Goal: Task Accomplishment & Management: Use online tool/utility

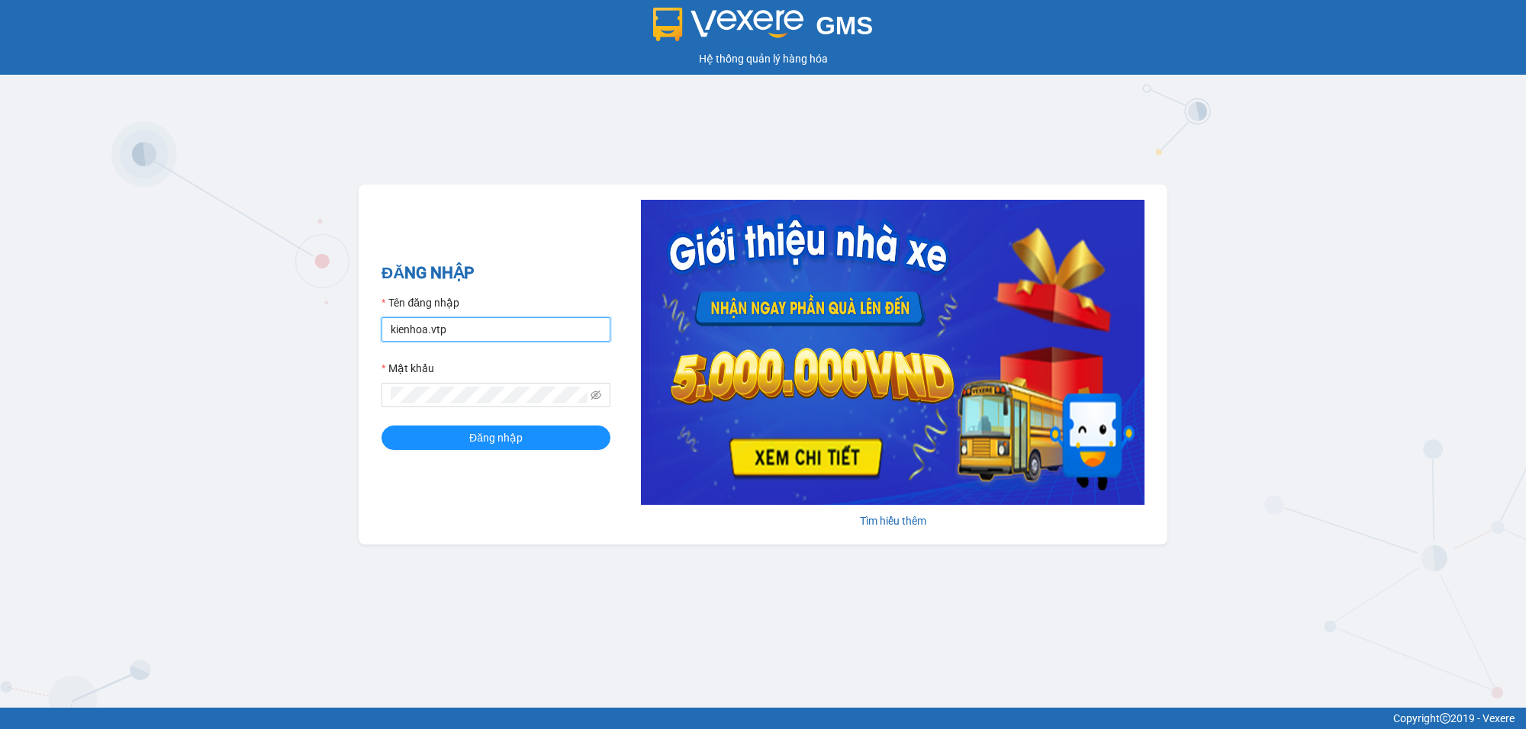
click at [498, 333] on input "kienhoa.vtp" at bounding box center [496, 329] width 229 height 24
drag, startPoint x: 462, startPoint y: 327, endPoint x: 262, endPoint y: 343, distance: 200.6
click at [268, 343] on div "GMS Hệ thống [PERSON_NAME] hàng [PERSON_NAME] NHẬP Tên đăng nhập kienhoa.vtp Mậ…" at bounding box center [763, 354] width 1526 height 708
type input "buithithutrang.vtp"
click at [315, 393] on div "GMS Hệ thống [PERSON_NAME] hàng [PERSON_NAME] NHẬP Tên đăng nhập buithithutrang…" at bounding box center [763, 354] width 1526 height 708
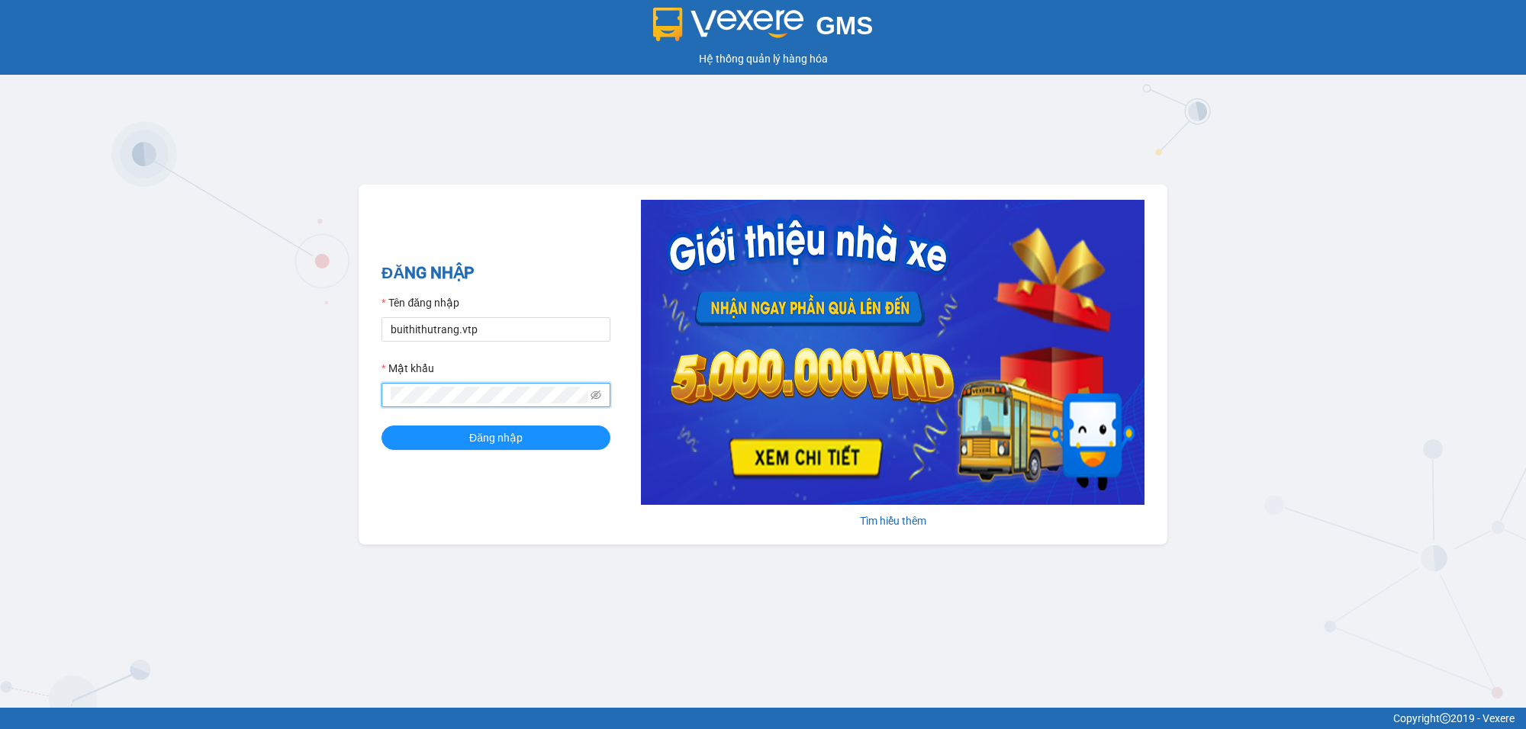
click at [382, 426] on button "Đăng nhập" at bounding box center [496, 438] width 229 height 24
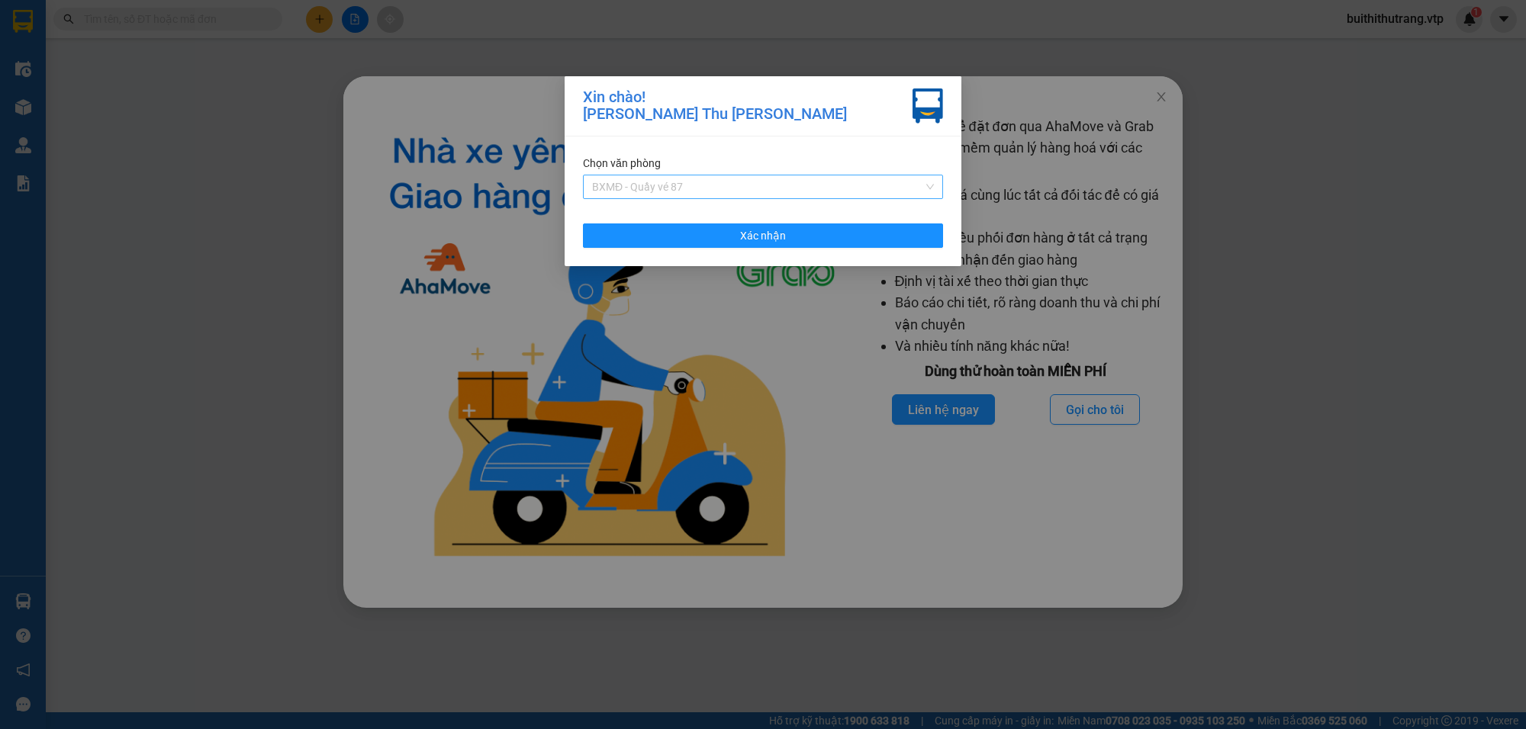
click at [758, 187] on span "BXMĐ - Quầy vé 87" at bounding box center [763, 187] width 342 height 23
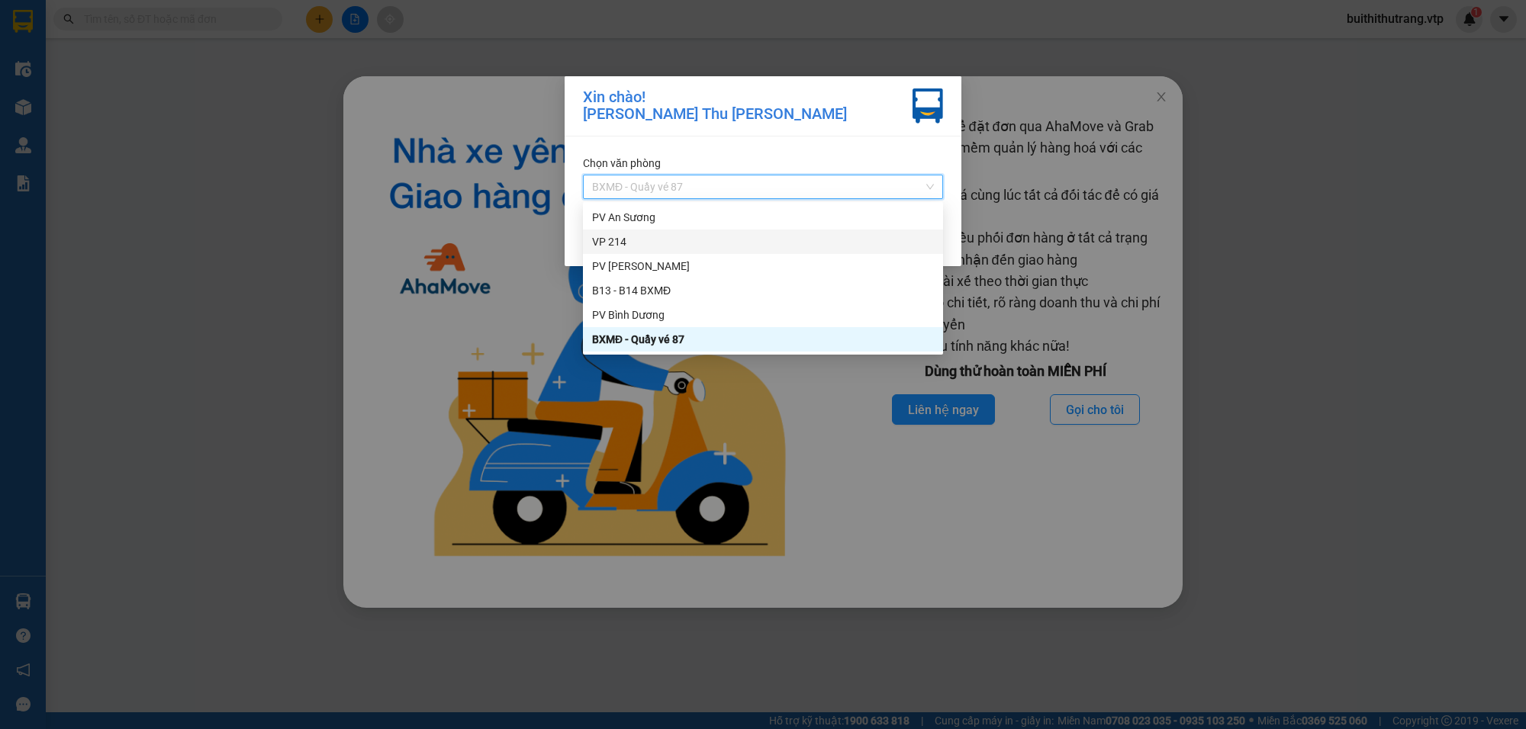
click at [752, 237] on div "VP 214" at bounding box center [763, 241] width 342 height 17
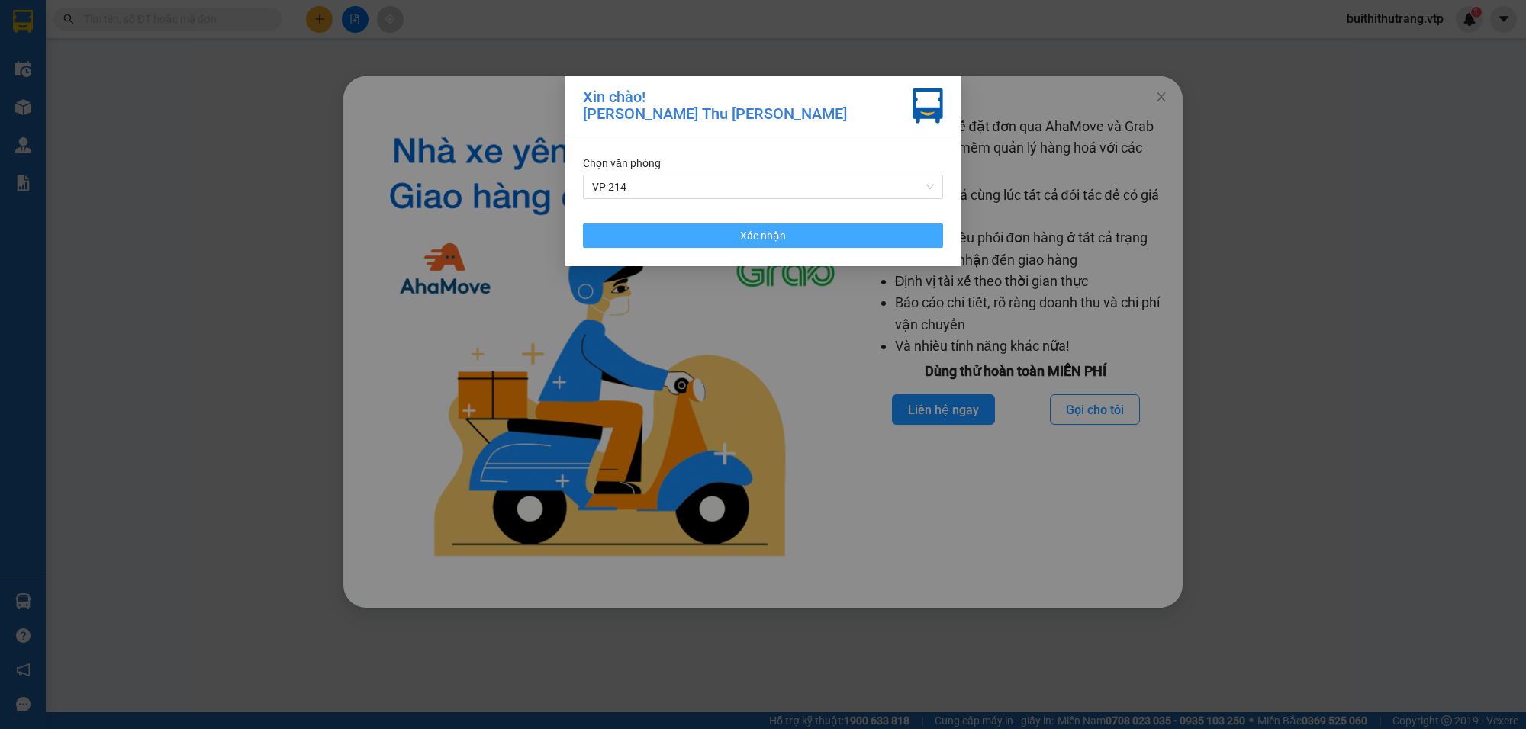
click at [826, 235] on button "Xác nhận" at bounding box center [763, 236] width 360 height 24
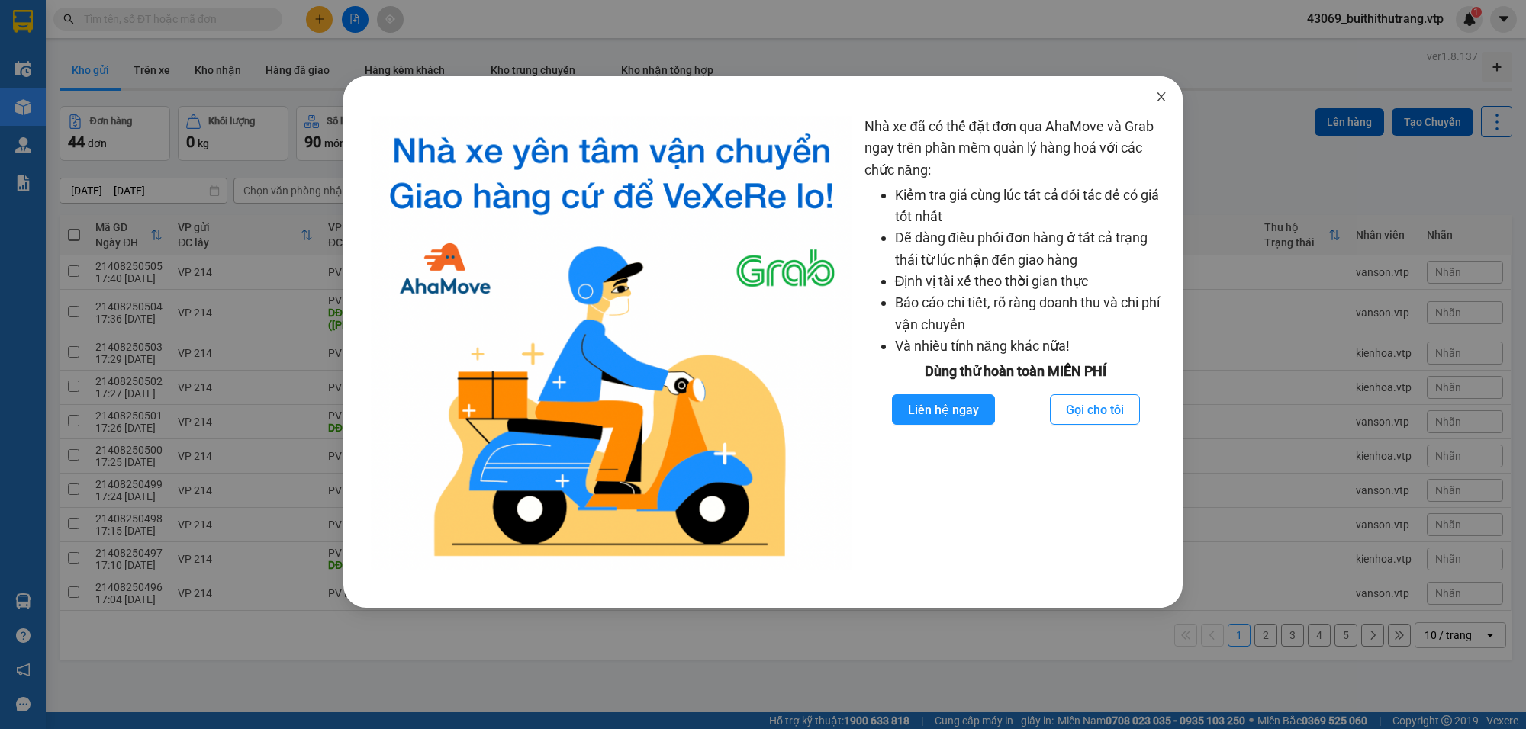
click at [1157, 103] on icon "close" at bounding box center [1161, 97] width 12 height 12
